Goal: Navigation & Orientation: Find specific page/section

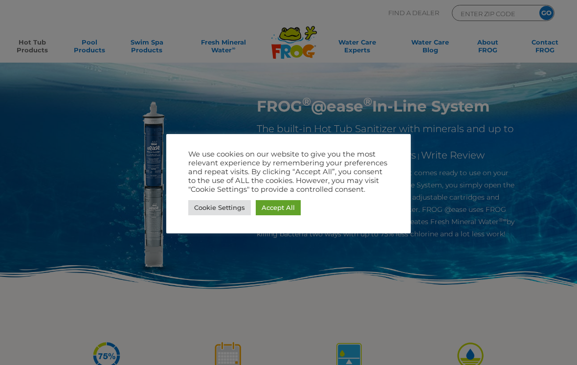
click at [283, 214] on link "Accept All" at bounding box center [278, 207] width 45 height 15
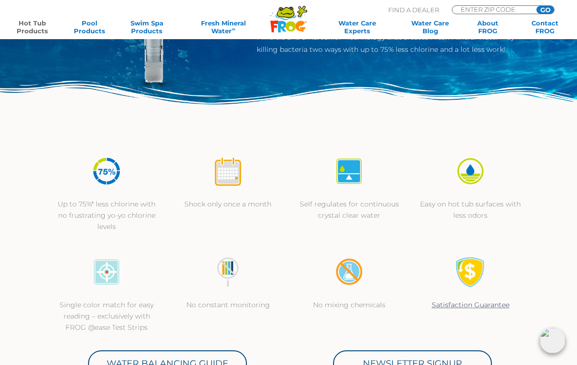
scroll to position [269, 0]
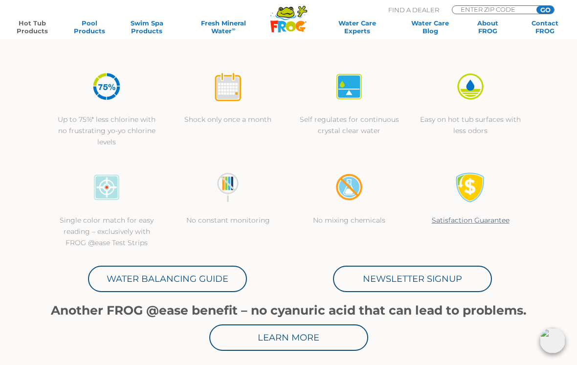
click at [292, 333] on link "Learn More" at bounding box center [288, 337] width 159 height 26
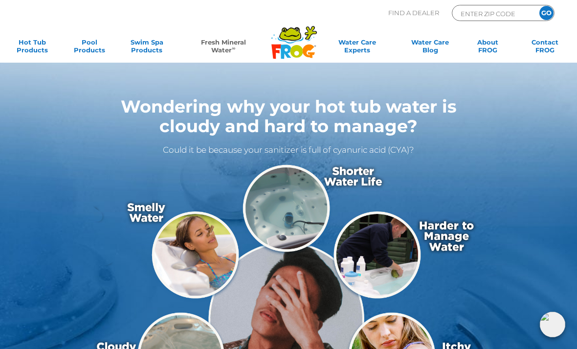
click at [225, 40] on link "Fresh Mineral Water ∞" at bounding box center [223, 48] width 83 height 20
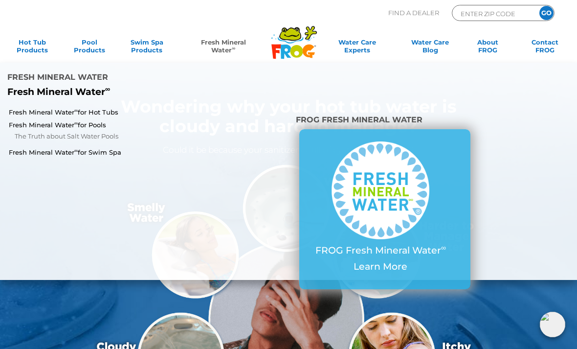
click at [40, 108] on link "Fresh Mineral Water ∞ for Hot Tubs" at bounding box center [100, 112] width 183 height 9
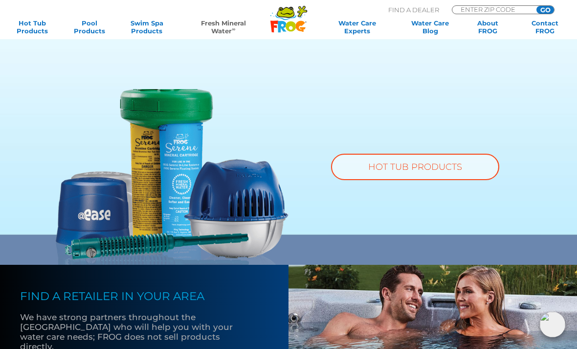
scroll to position [611, 0]
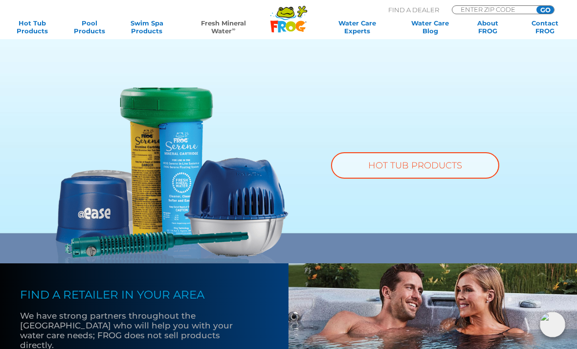
click at [465, 165] on link "HOT TUB PRODUCTS" at bounding box center [415, 165] width 168 height 26
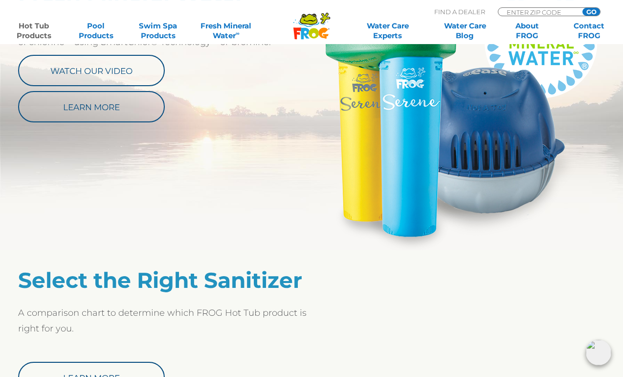
scroll to position [592, 0]
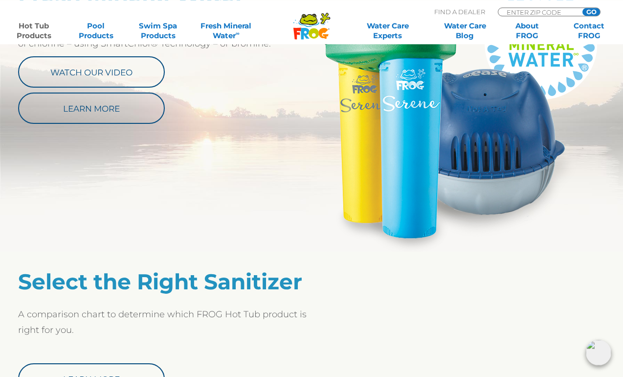
click at [65, 348] on link "Learn More" at bounding box center [91, 378] width 147 height 31
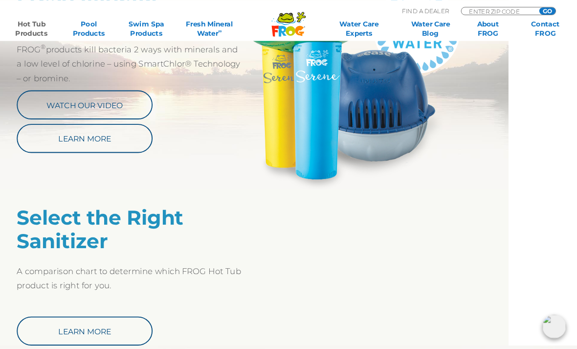
scroll to position [531, 0]
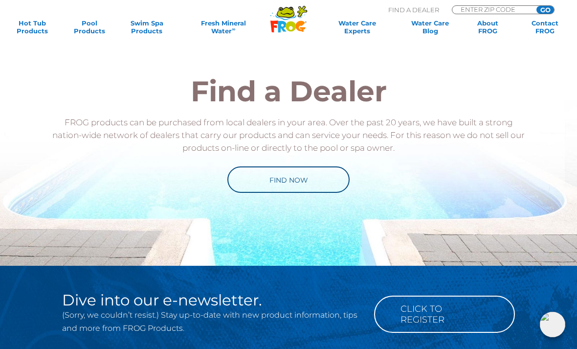
scroll to position [850, 0]
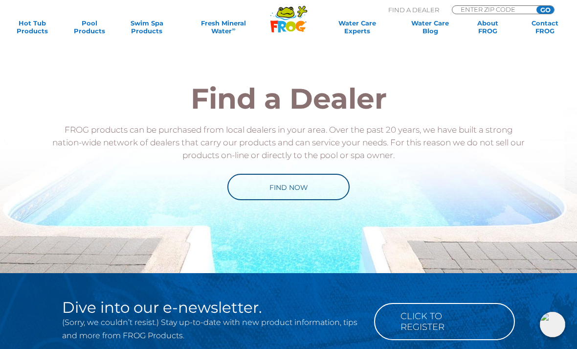
click at [274, 190] on link "Find Now" at bounding box center [288, 187] width 122 height 26
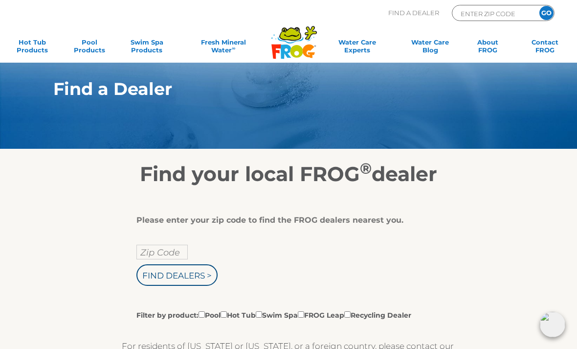
scroll to position [46, 0]
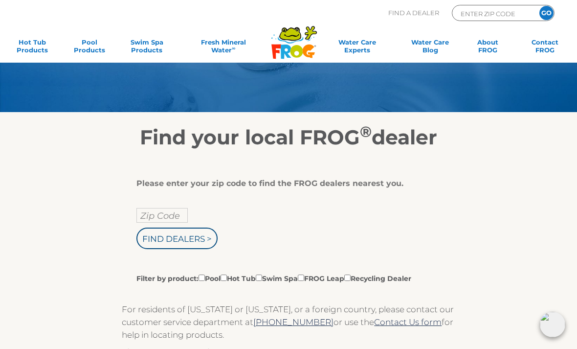
click at [167, 219] on input "Zip Code" at bounding box center [161, 215] width 51 height 15
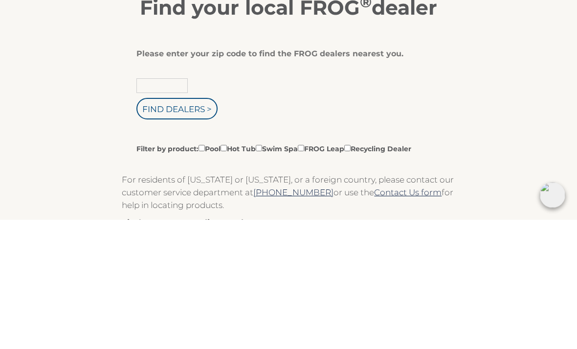
type input "48225"
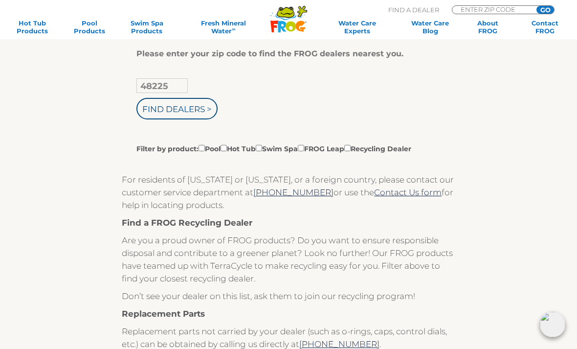
click at [195, 116] on input "Find Dealers >" at bounding box center [176, 109] width 81 height 22
